Goal: Information Seeking & Learning: Learn about a topic

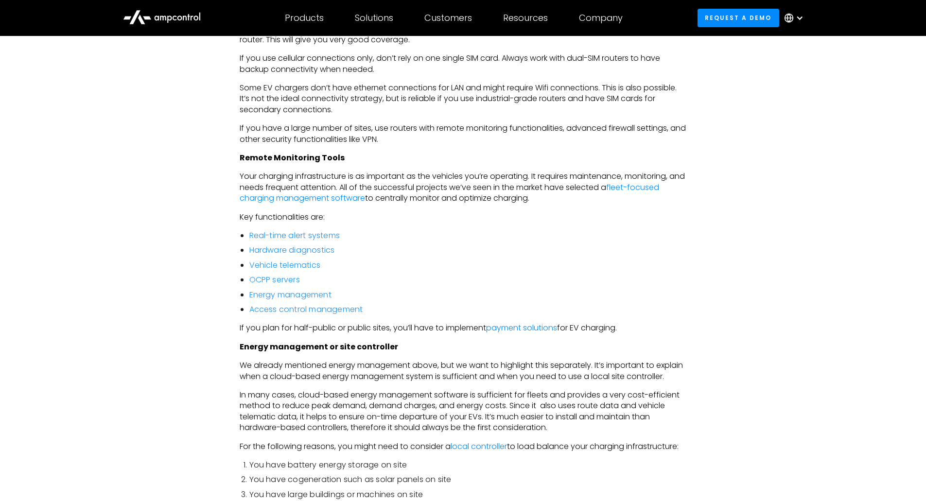
scroll to position [2349, 0]
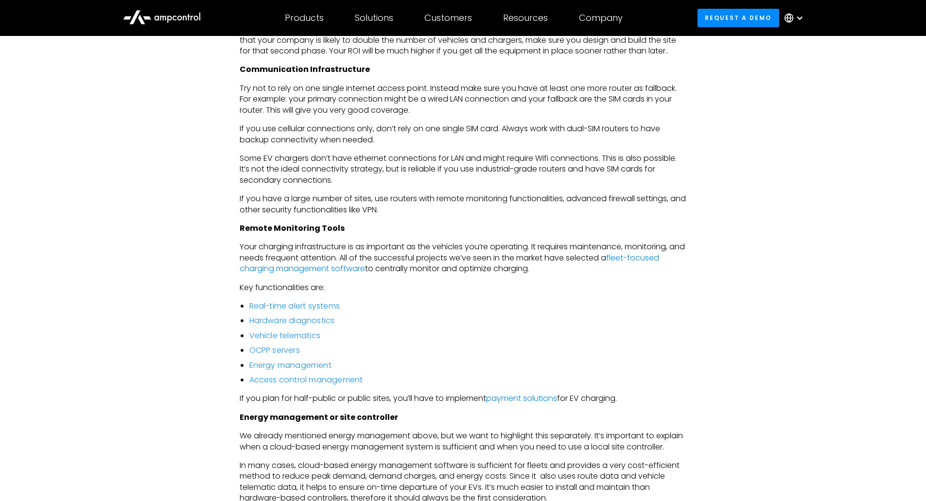
click at [828, 142] on div "Fleet Electrification Planning Guide Transitioning your fleet from ICE to EV is…" at bounding box center [463, 55] width 926 height 3671
drag, startPoint x: 707, startPoint y: 150, endPoint x: 625, endPoint y: 420, distance: 281.9
click at [625, 404] on p "If you plan for half-public or public sites, you’ll have to implement payment s…" at bounding box center [463, 398] width 447 height 11
click at [626, 404] on p "If you plan for half-public or public sites, you’ll have to implement payment s…" at bounding box center [463, 398] width 447 height 11
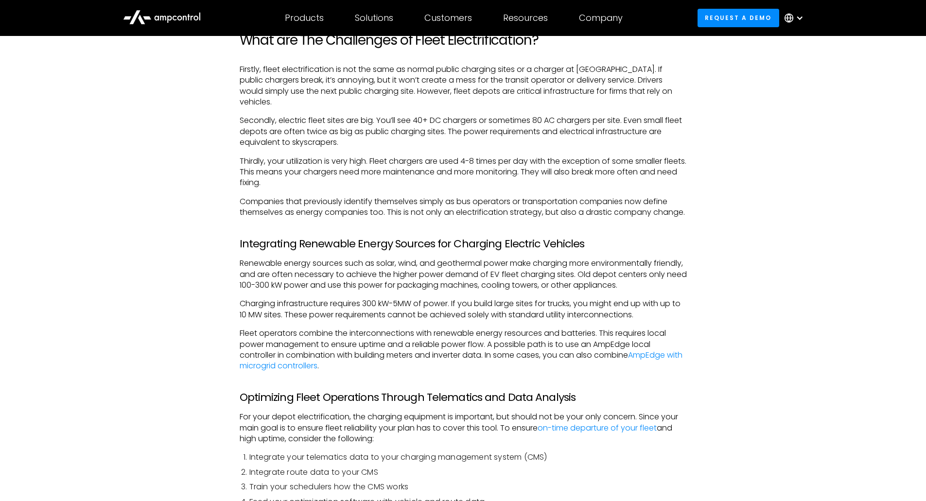
scroll to position [3305, 0]
drag, startPoint x: 908, startPoint y: 1, endPoint x: 839, endPoint y: 316, distance: 322.6
drag, startPoint x: 888, startPoint y: 0, endPoint x: 837, endPoint y: 313, distance: 316.7
